Goal: Information Seeking & Learning: Learn about a topic

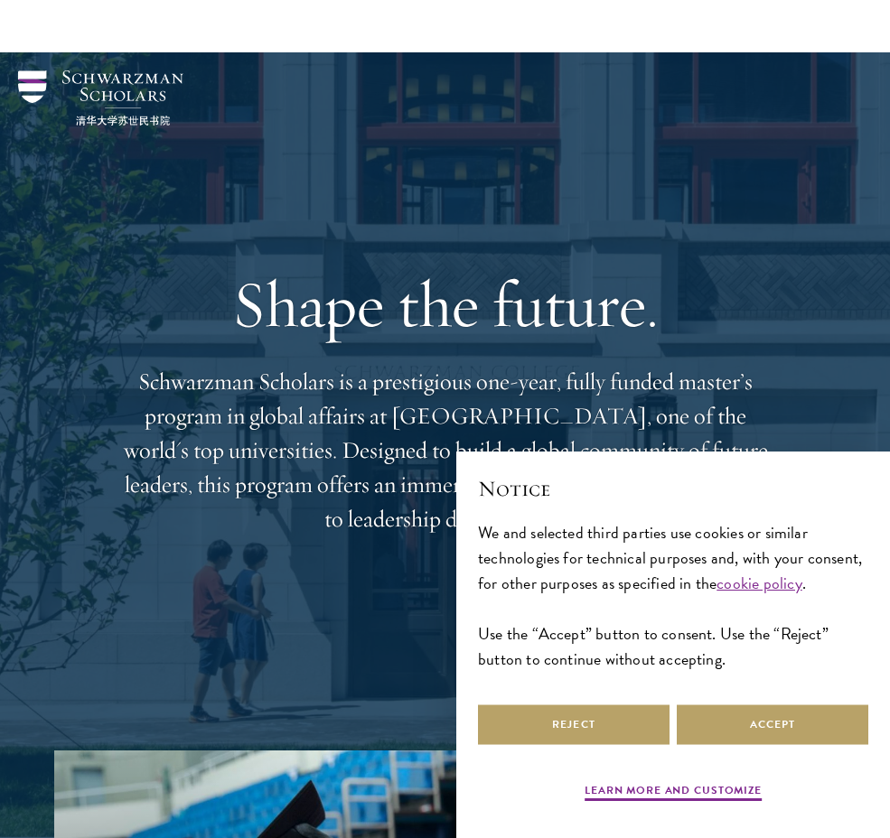
scroll to position [123, 0]
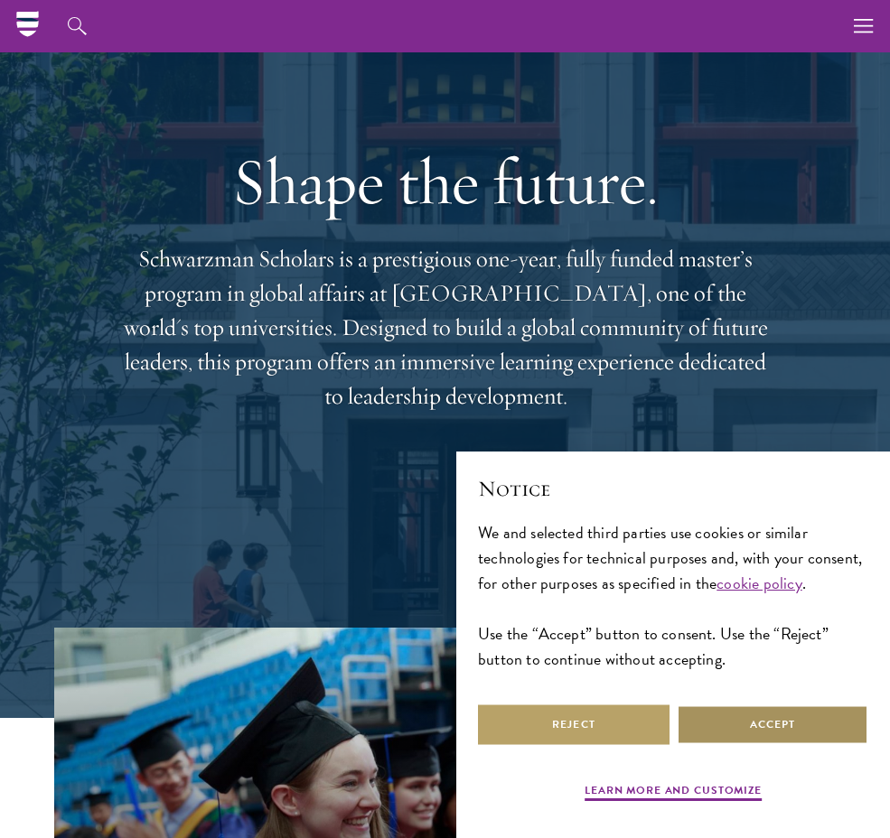
click at [722, 719] on button "Accept" at bounding box center [772, 725] width 191 height 41
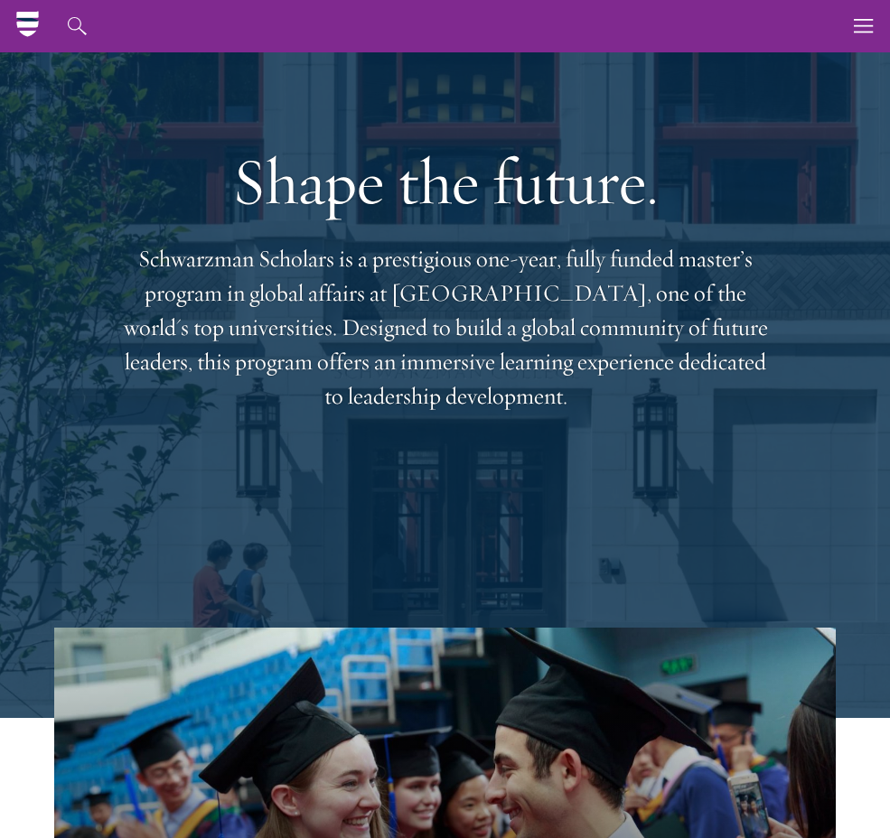
scroll to position [0, 0]
click at [477, 411] on p "Schwarzman Scholars is a prestigious one-year, fully funded master’s program in…" at bounding box center [445, 328] width 650 height 172
click at [477, 364] on p "Schwarzman Scholars is a prestigious one-year, fully funded master’s program in…" at bounding box center [445, 328] width 650 height 172
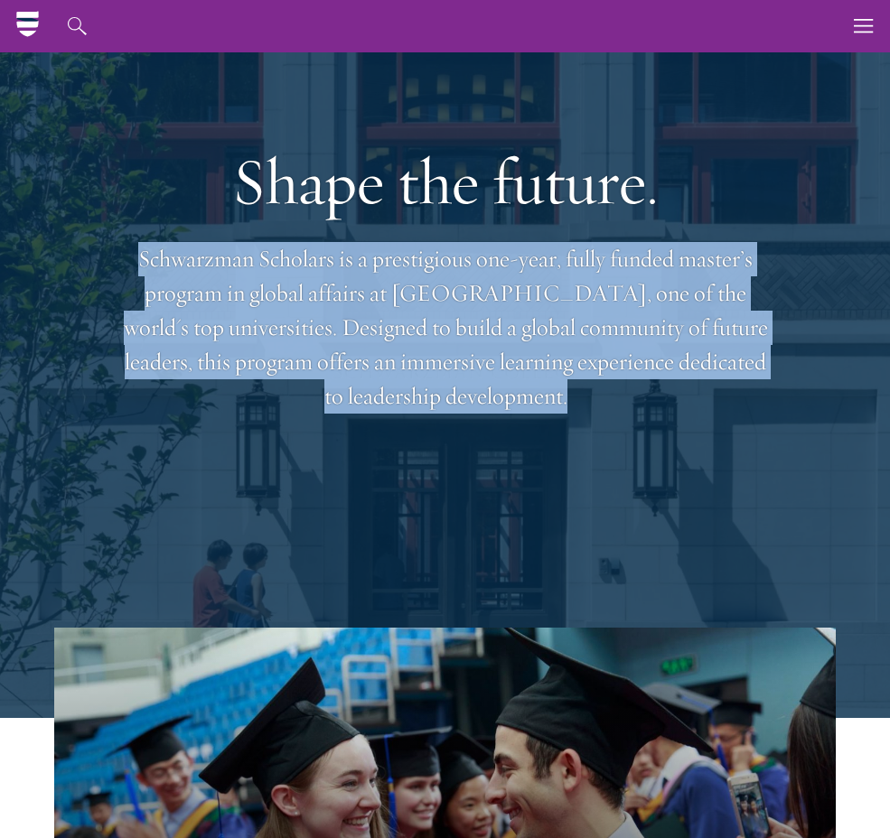
click at [477, 364] on p "Schwarzman Scholars is a prestigious one-year, fully funded master’s program in…" at bounding box center [445, 328] width 650 height 172
copy header "Schwarzman Scholars is a prestigious one-year, fully funded master’s program in…"
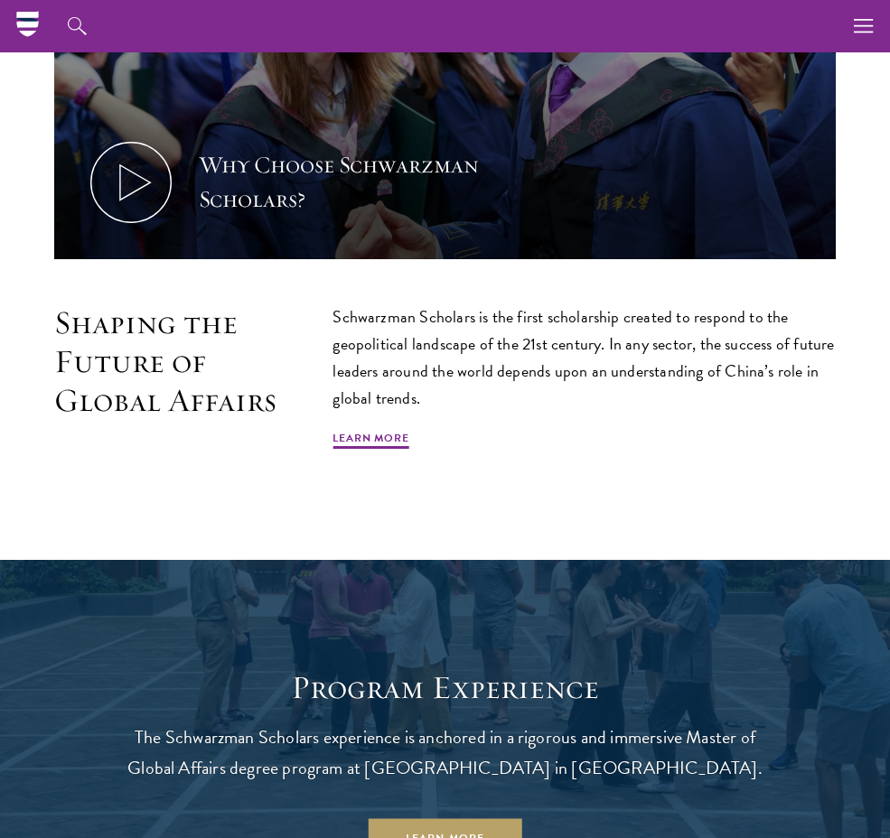
scroll to position [930, 0]
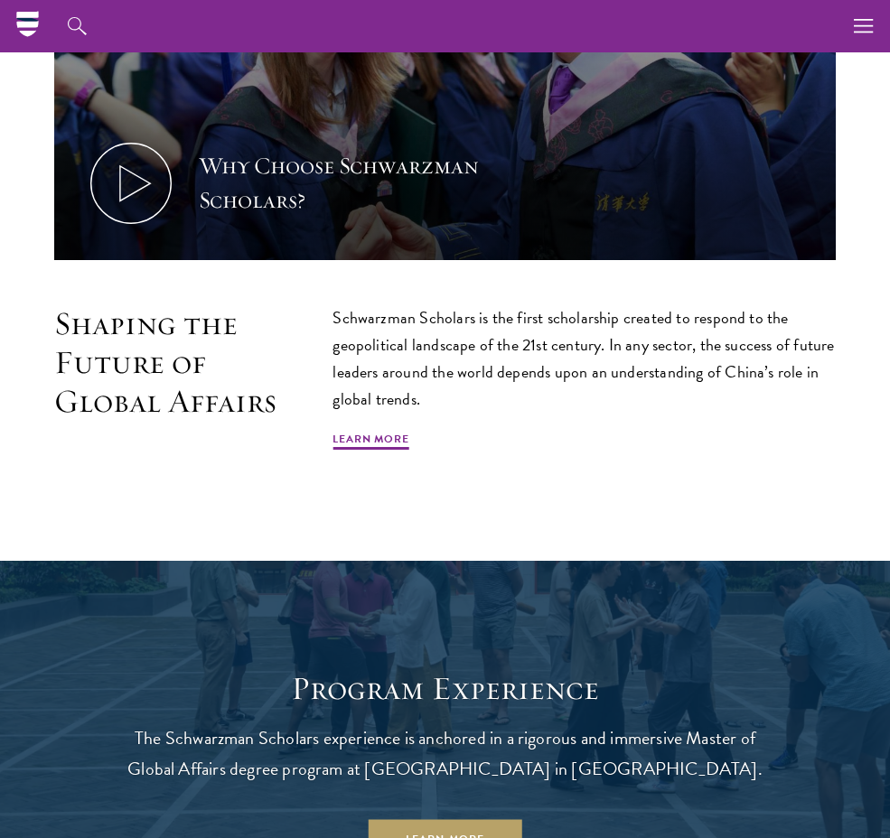
click at [649, 376] on p "Schwarzman Scholars is the first scholarship created to respond to the geopolit…" at bounding box center [583, 358] width 503 height 108
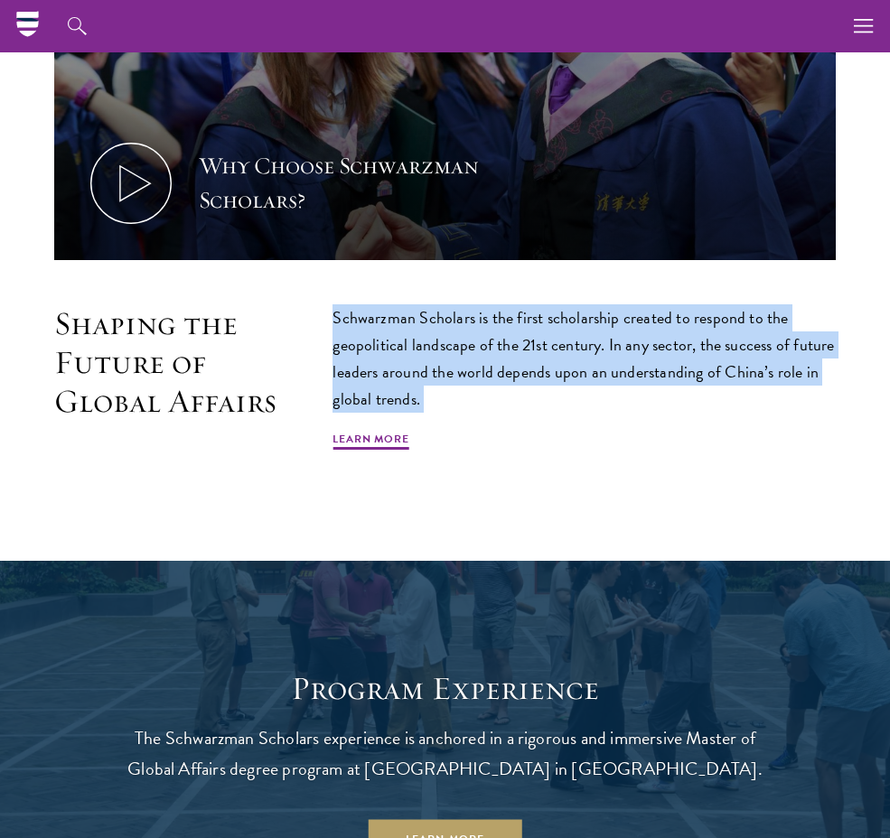
click at [649, 376] on p "Schwarzman Scholars is the first scholarship created to respond to the geopolit…" at bounding box center [583, 358] width 503 height 108
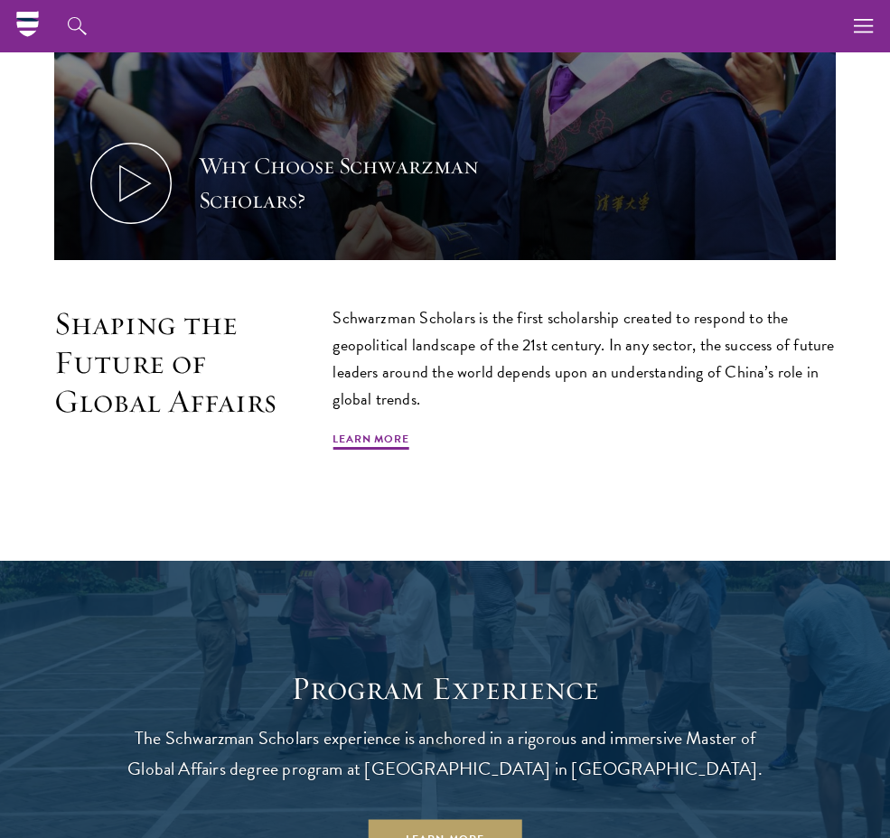
click at [691, 375] on p "Schwarzman Scholars is the first scholarship created to respond to the geopolit…" at bounding box center [583, 358] width 503 height 108
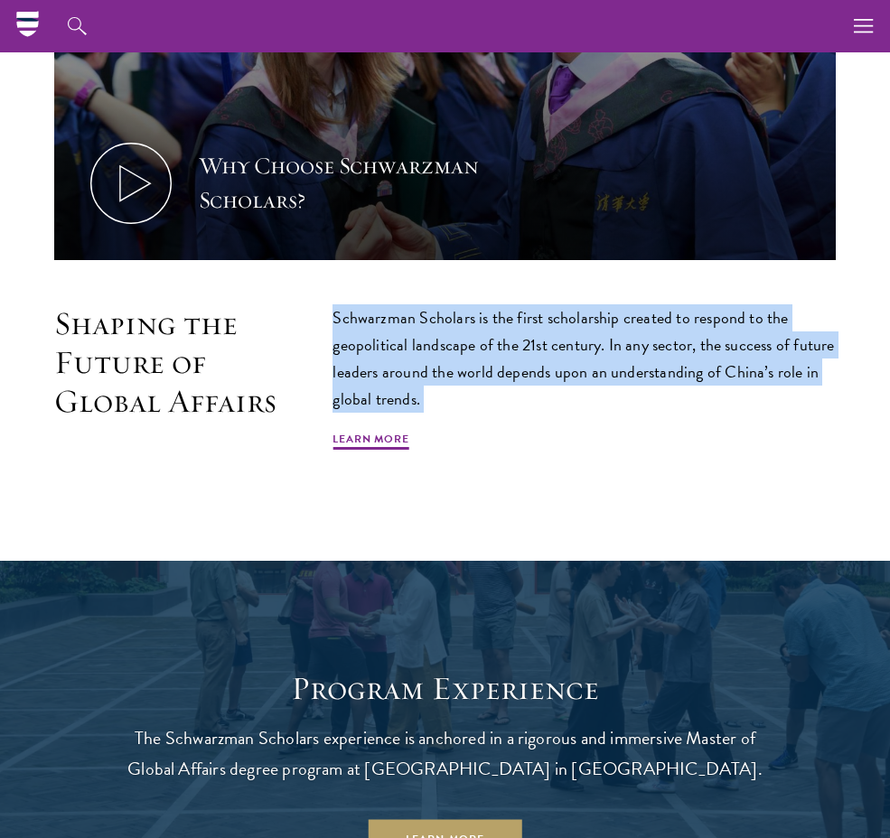
click at [691, 375] on p "Schwarzman Scholars is the first scholarship created to respond to the geopolit…" at bounding box center [583, 358] width 503 height 108
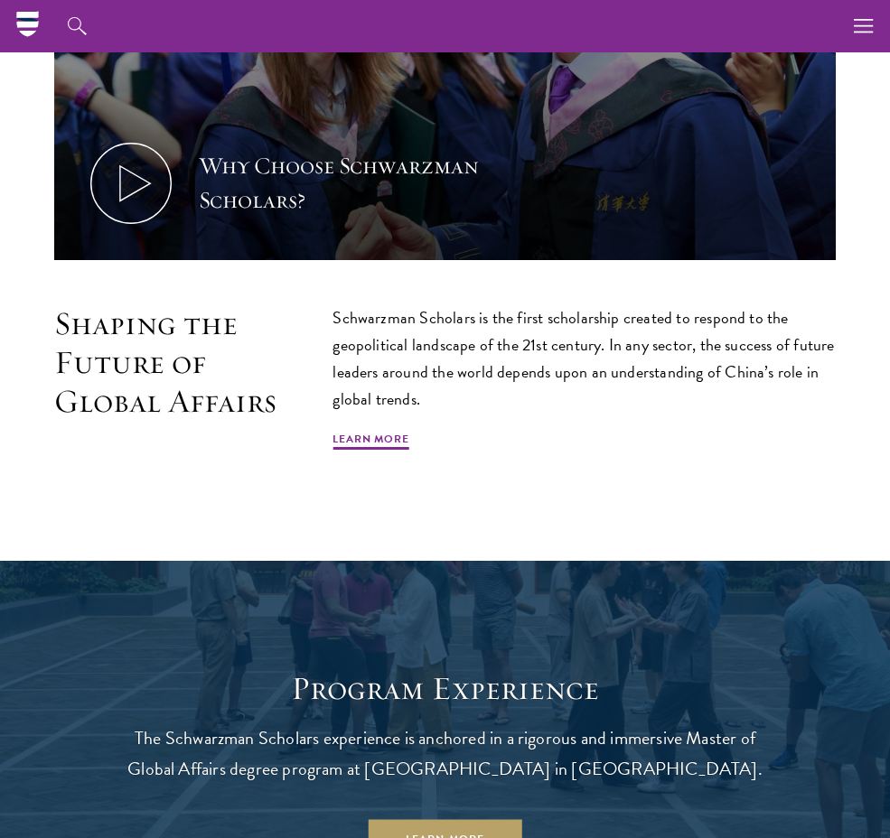
click at [667, 406] on p "Schwarzman Scholars is the first scholarship created to respond to the geopolit…" at bounding box center [583, 358] width 503 height 108
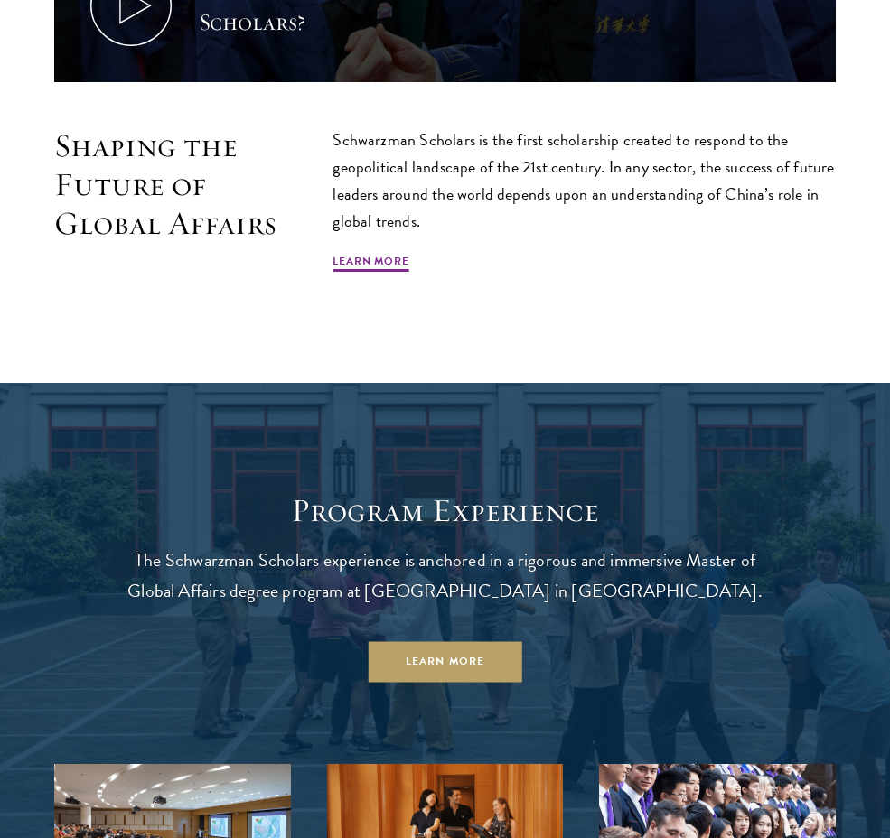
scroll to position [1125, 0]
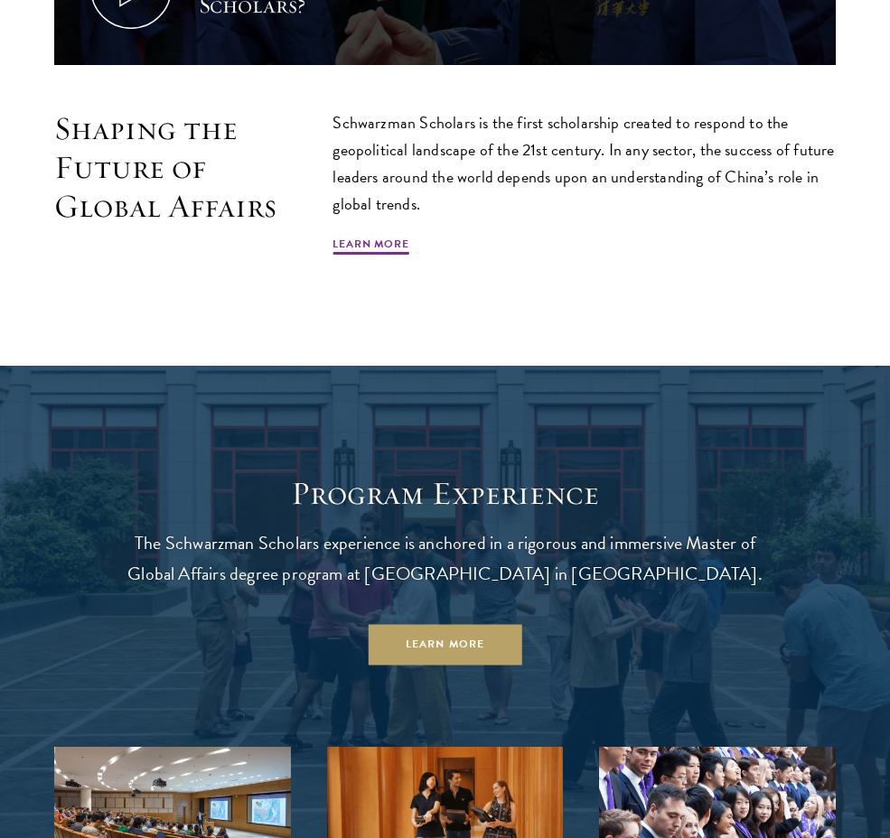
click at [451, 579] on p "The Schwarzman Scholars experience is anchored in a rigorous and immersive Mast…" at bounding box center [445, 557] width 650 height 61
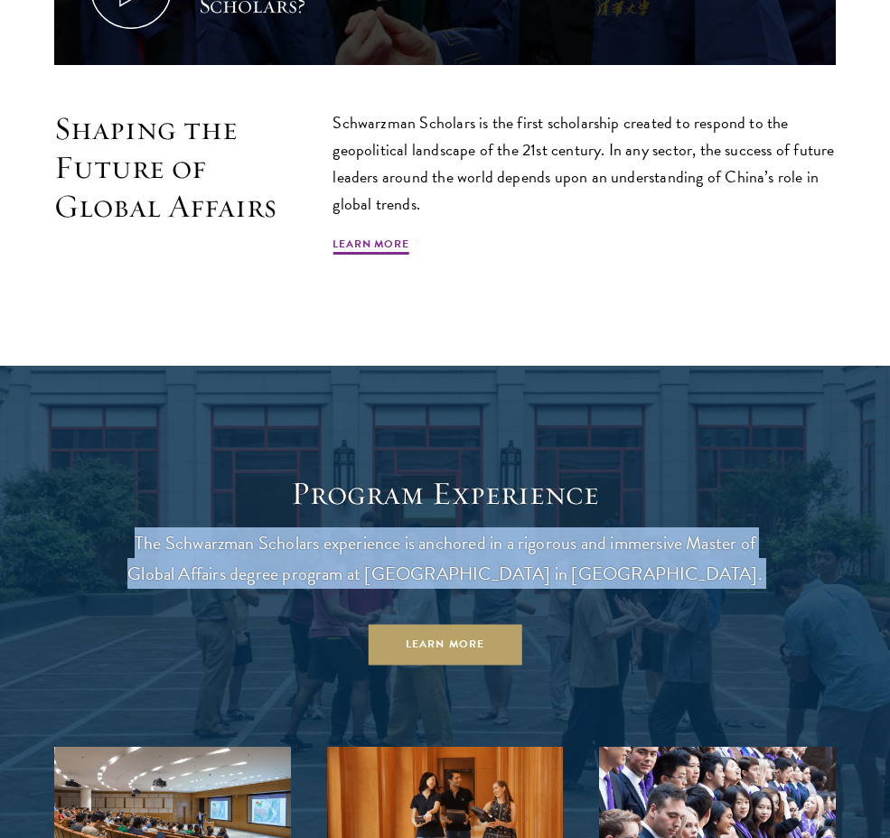
click at [451, 579] on p "The Schwarzman Scholars experience is anchored in a rigorous and immersive Mast…" at bounding box center [445, 557] width 650 height 61
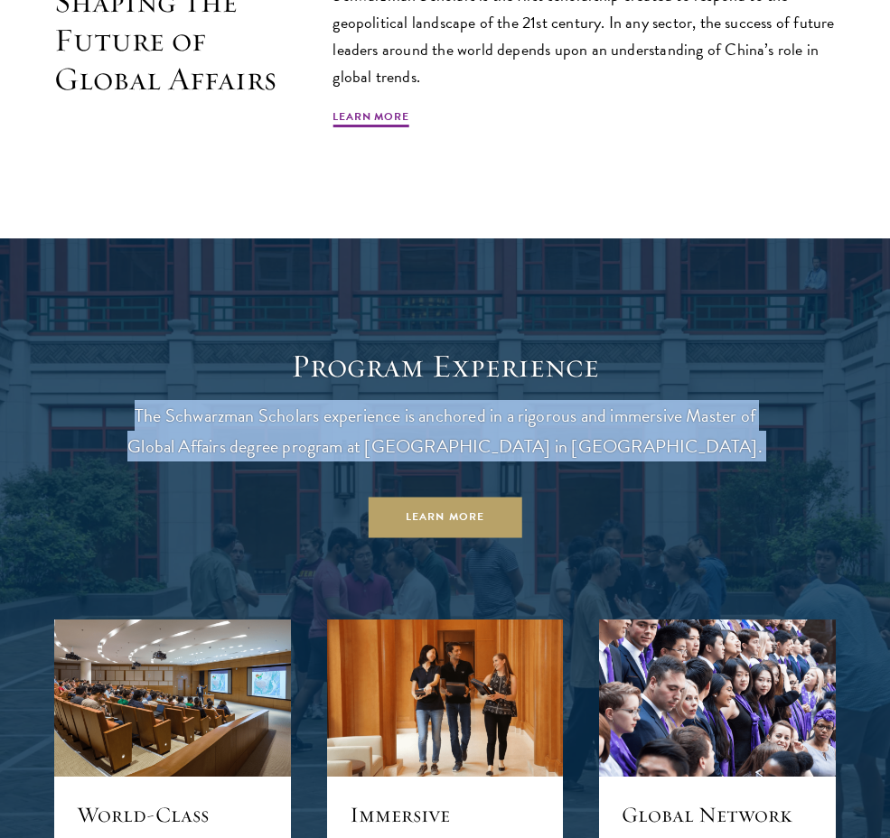
copy header "The Schwarzman Scholars experience is anchored in a rigorous and immersive Mast…"
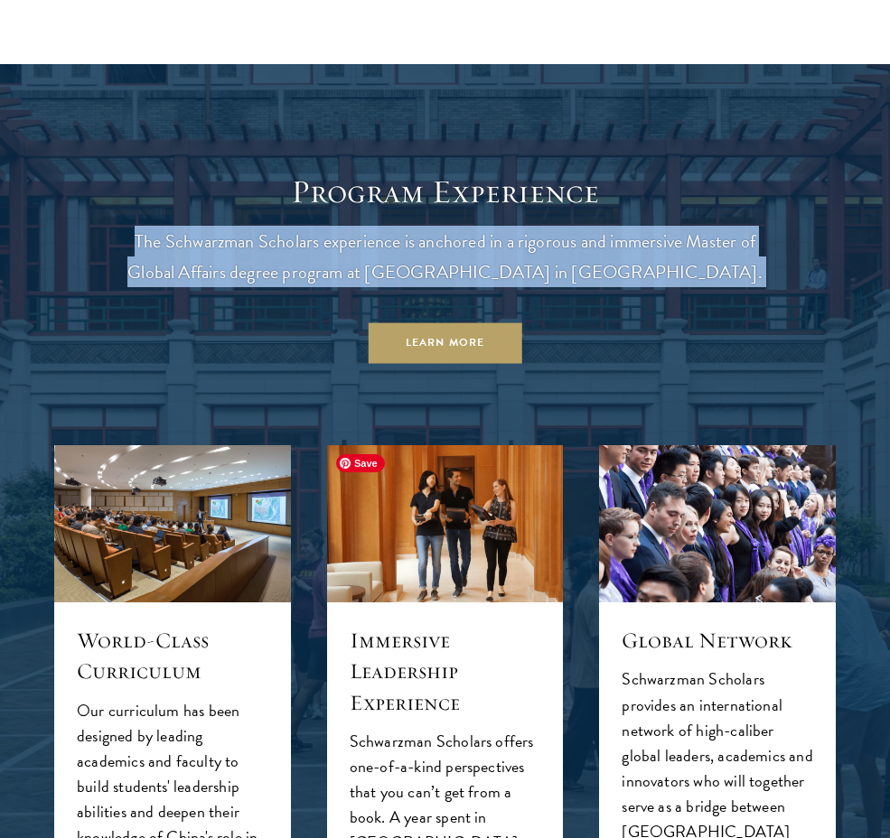
scroll to position [1631, 0]
